Goal: Information Seeking & Learning: Check status

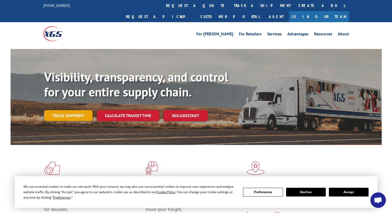
click at [75, 110] on link "Track shipment" at bounding box center [68, 115] width 48 height 11
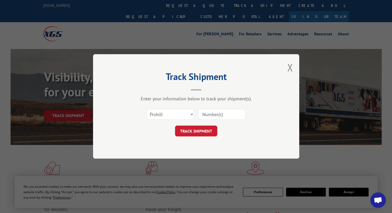
click at [216, 115] on input at bounding box center [221, 114] width 47 height 11
paste input "17501615"
type input "17501615"
click at [200, 128] on button "TRACK SHIPMENT" at bounding box center [196, 131] width 42 height 11
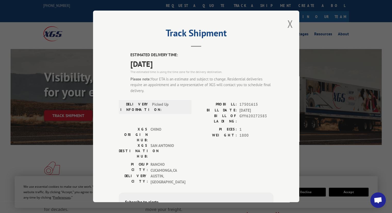
click at [284, 26] on div "Track Shipment ESTIMATED DELIVERY TIME: 09/08/2025 The estimated time is using …" at bounding box center [196, 106] width 206 height 191
click at [289, 26] on button "Close modal" at bounding box center [290, 24] width 6 height 14
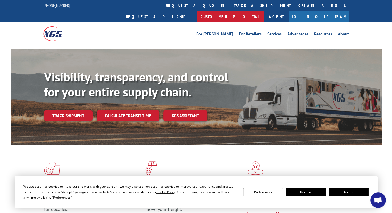
click at [264, 11] on link "Customer Portal" at bounding box center [230, 16] width 67 height 11
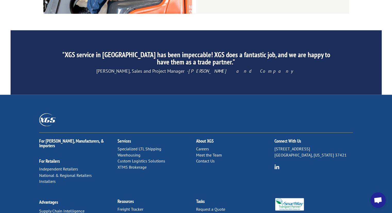
scroll to position [806, 0]
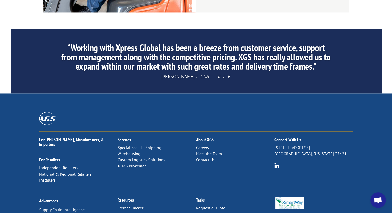
click at [139, 211] on link "Distribution Map" at bounding box center [131, 213] width 29 height 5
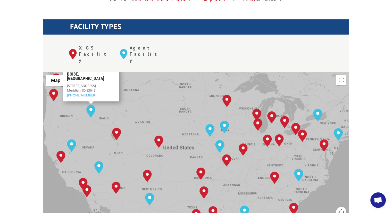
scroll to position [184, 0]
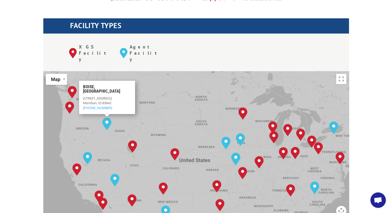
drag, startPoint x: 170, startPoint y: 132, endPoint x: 186, endPoint y: 147, distance: 21.7
click at [186, 147] on div "[GEOGRAPHIC_DATA], [GEOGRAPHIC_DATA] [GEOGRAPHIC_DATA], [GEOGRAPHIC_DATA] [GEOG…" at bounding box center [195, 155] width 305 height 169
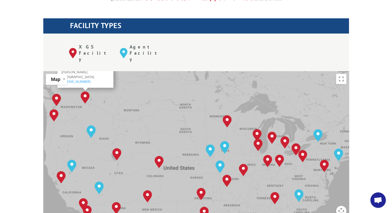
drag, startPoint x: 153, startPoint y: 108, endPoint x: 123, endPoint y: 80, distance: 41.2
click at [123, 80] on div "[GEOGRAPHIC_DATA], [GEOGRAPHIC_DATA] [GEOGRAPHIC_DATA], [GEOGRAPHIC_DATA] [GEOG…" at bounding box center [195, 155] width 305 height 169
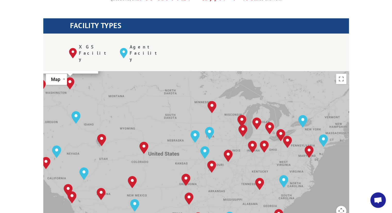
drag, startPoint x: 169, startPoint y: 122, endPoint x: 169, endPoint y: 110, distance: 12.4
click at [169, 110] on div "[GEOGRAPHIC_DATA], [GEOGRAPHIC_DATA] [GEOGRAPHIC_DATA], [GEOGRAPHIC_DATA] [GEOG…" at bounding box center [195, 155] width 305 height 169
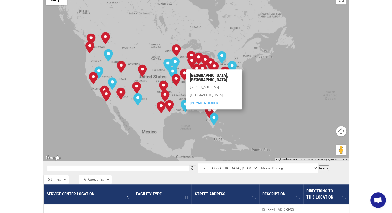
scroll to position [247, 0]
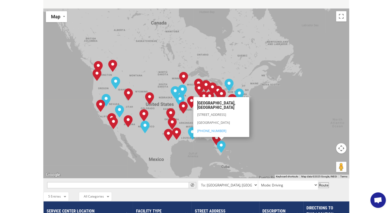
drag, startPoint x: 265, startPoint y: 109, endPoint x: 275, endPoint y: 124, distance: 18.1
click at [275, 124] on div "[GEOGRAPHIC_DATA], [GEOGRAPHIC_DATA] [GEOGRAPHIC_DATA], [GEOGRAPHIC_DATA] [GEOG…" at bounding box center [195, 93] width 305 height 169
